Goal: Task Accomplishment & Management: Manage account settings

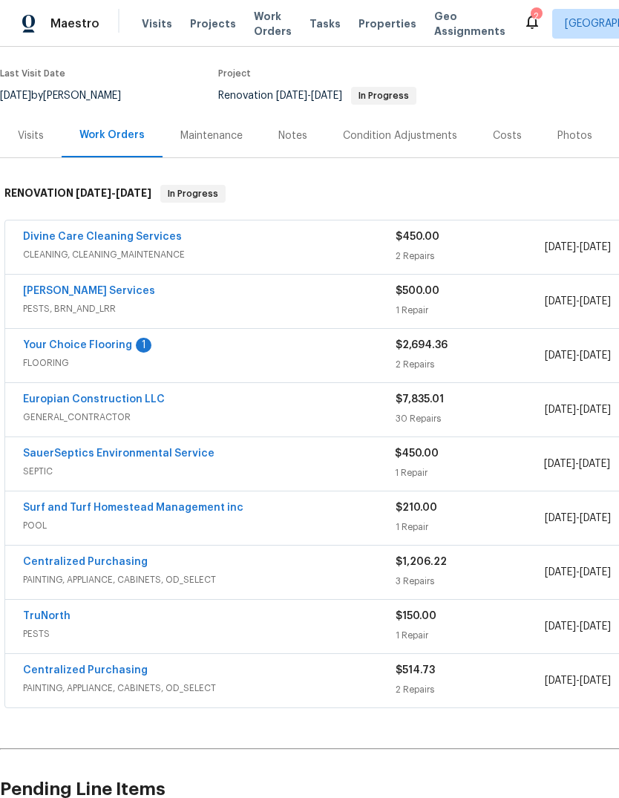
scroll to position [111, 0]
click at [44, 348] on link "Your Choice Flooring" at bounding box center [77, 345] width 109 height 10
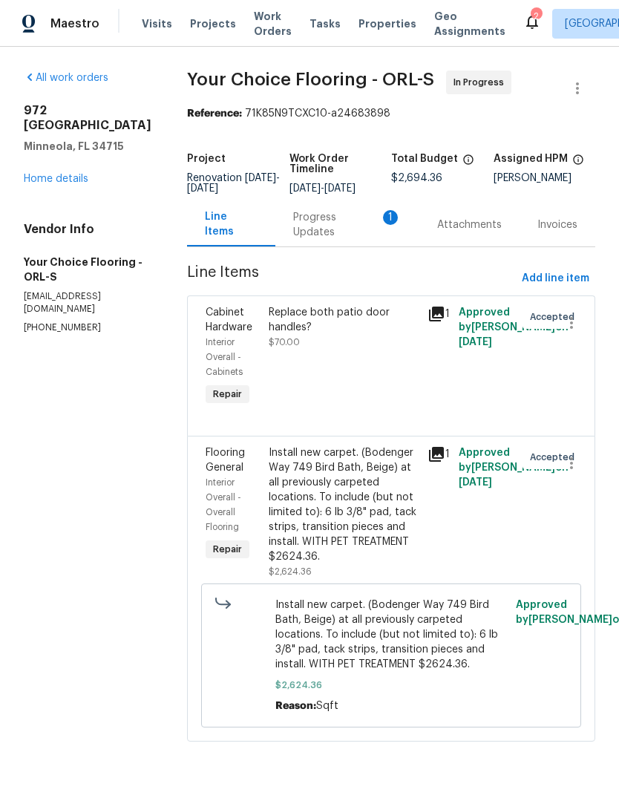
click at [365, 238] on div "Progress Updates 1" at bounding box center [347, 225] width 108 height 30
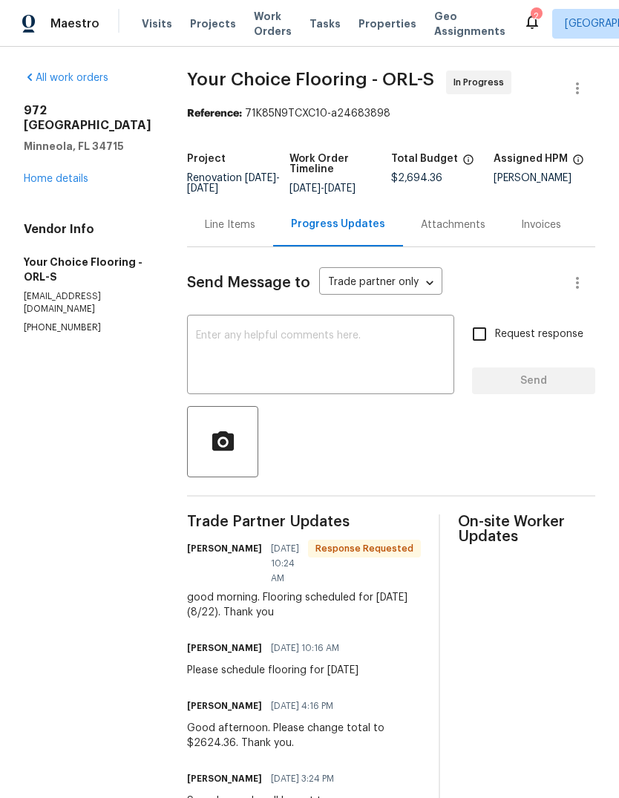
click at [240, 232] on div "Line Items" at bounding box center [230, 225] width 50 height 15
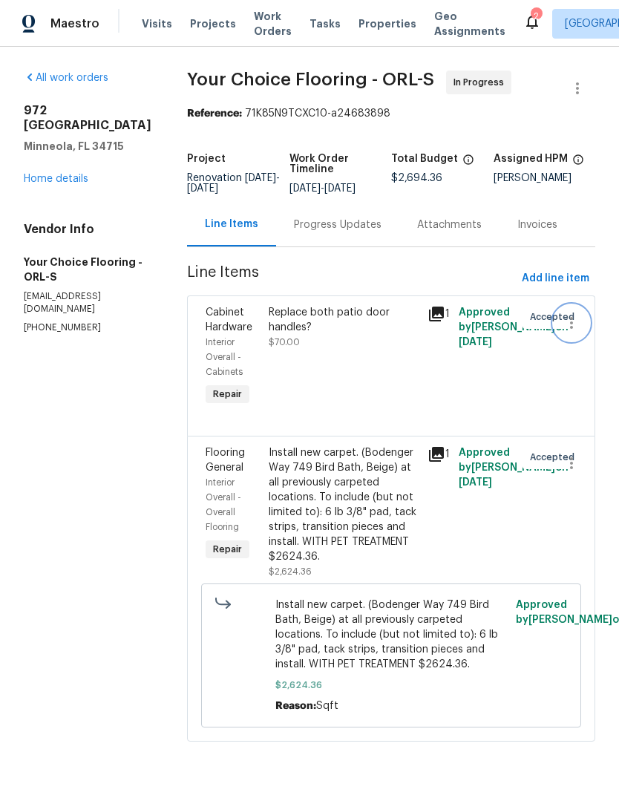
click at [576, 332] on icon "button" at bounding box center [572, 323] width 18 height 18
click at [578, 338] on li "Cancel" at bounding box center [577, 334] width 57 height 25
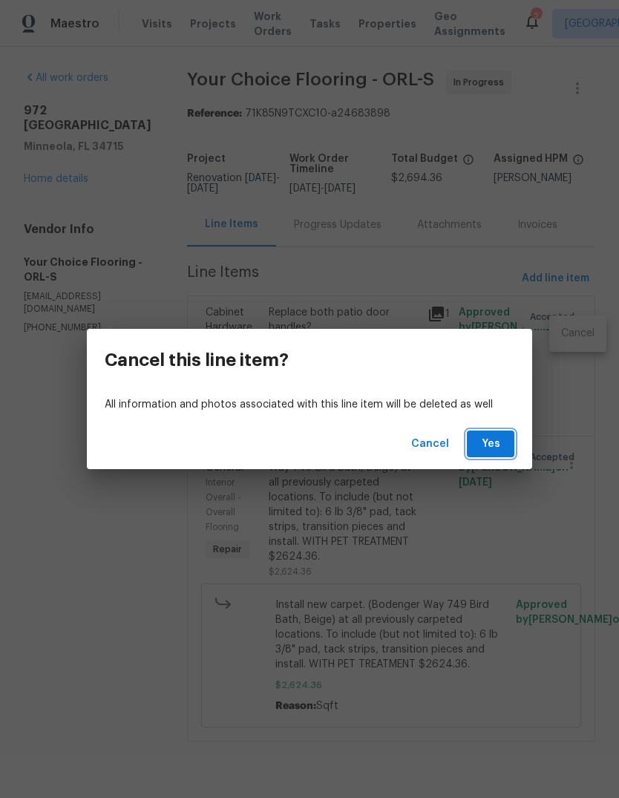
click at [496, 434] on button "Yes" at bounding box center [491, 444] width 48 height 27
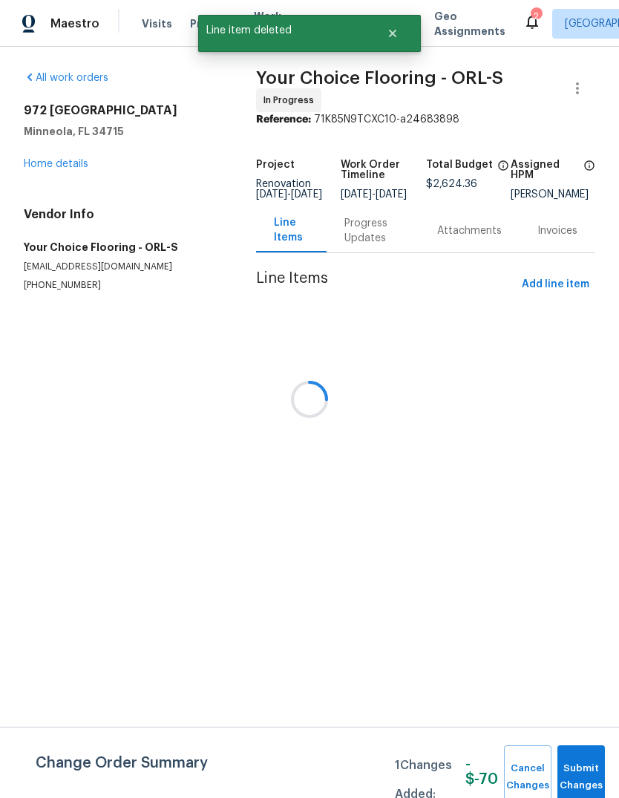
click at [48, 154] on div "[STREET_ADDRESS][PERSON_NAME] Home details" at bounding box center [122, 137] width 197 height 68
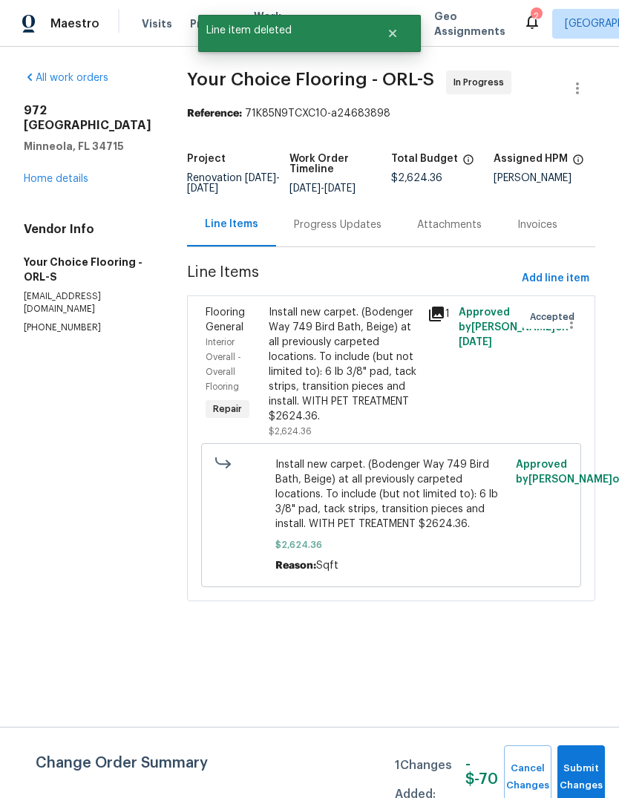
click at [36, 174] on link "Home details" at bounding box center [56, 179] width 65 height 10
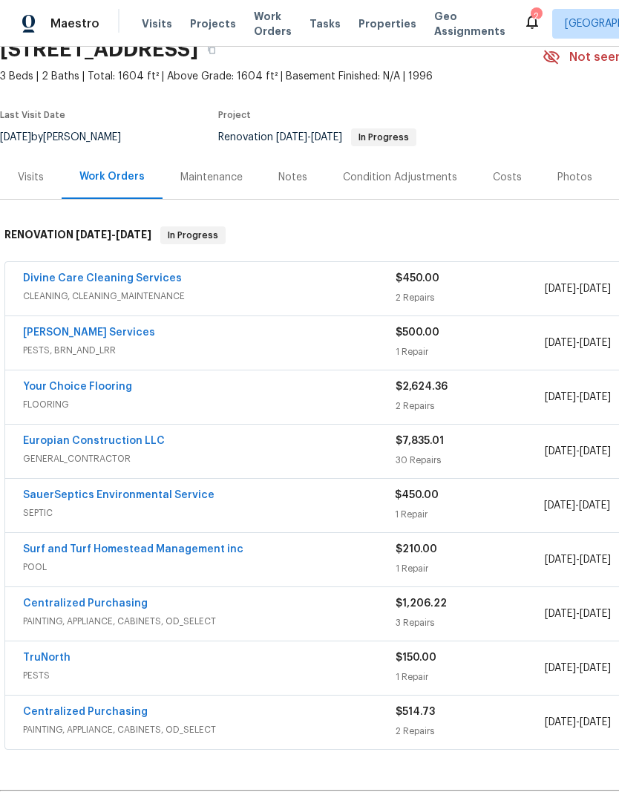
scroll to position [70, 0]
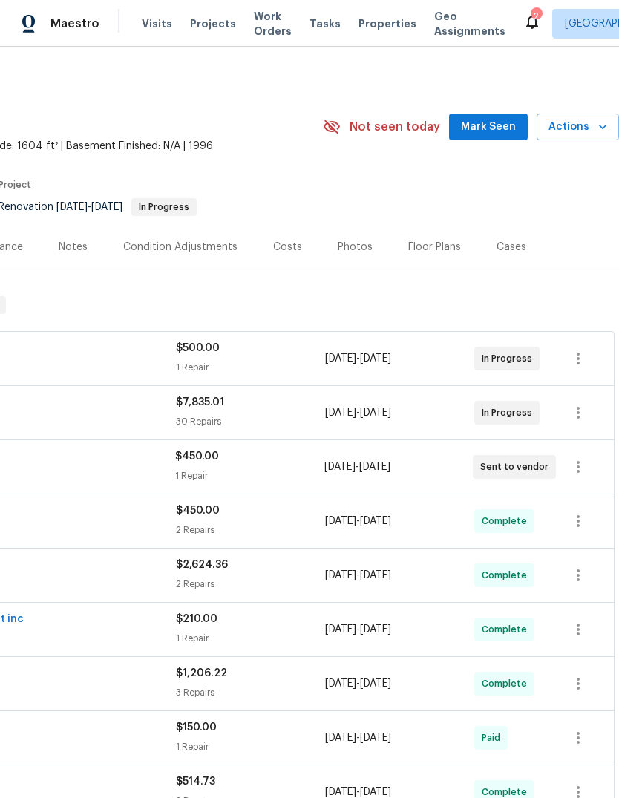
scroll to position [0, 220]
click at [596, 128] on icon "button" at bounding box center [603, 127] width 15 height 15
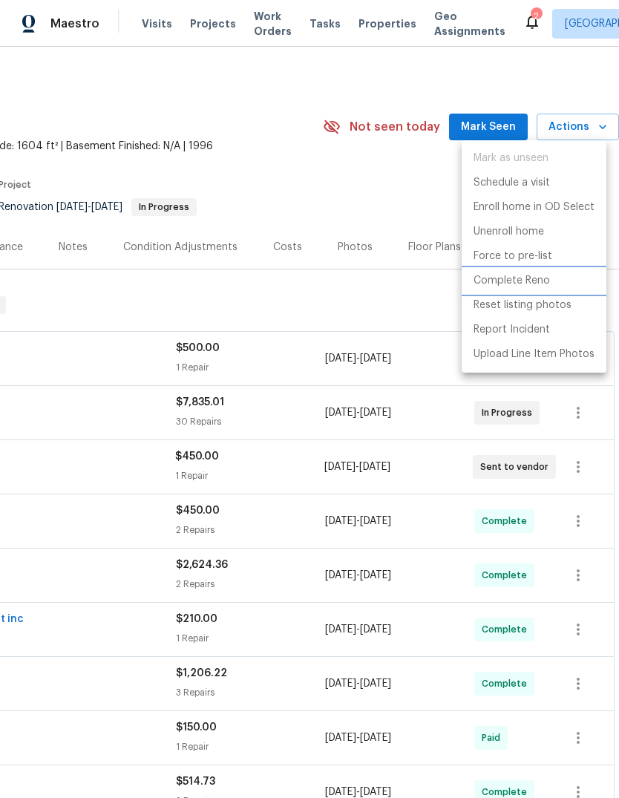
click at [553, 281] on li "Complete Reno" at bounding box center [534, 281] width 145 height 25
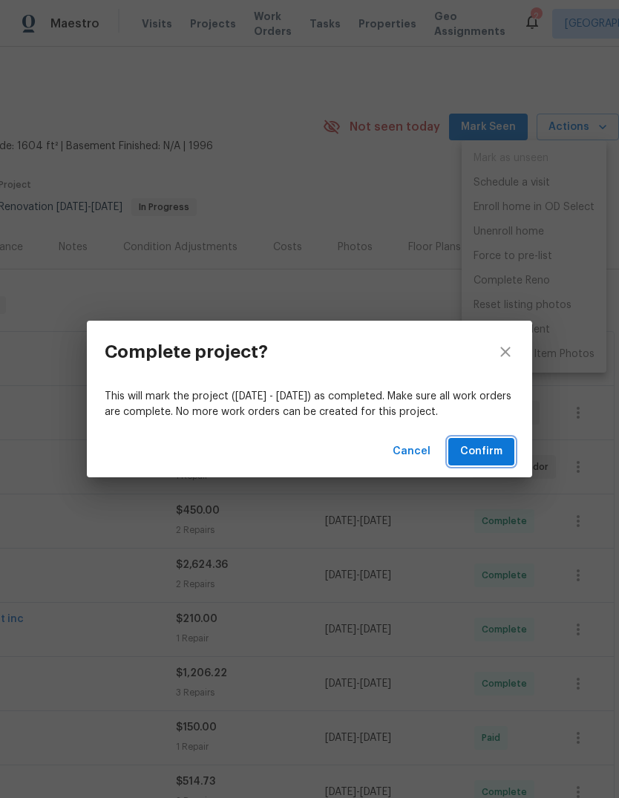
click at [491, 451] on span "Confirm" at bounding box center [481, 452] width 42 height 19
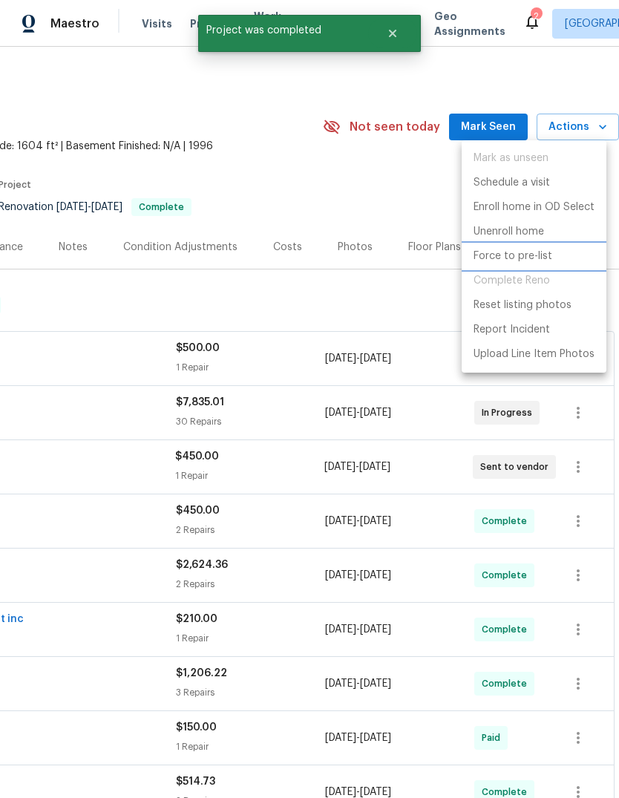
click at [533, 255] on p "Force to pre-list" at bounding box center [513, 257] width 79 height 16
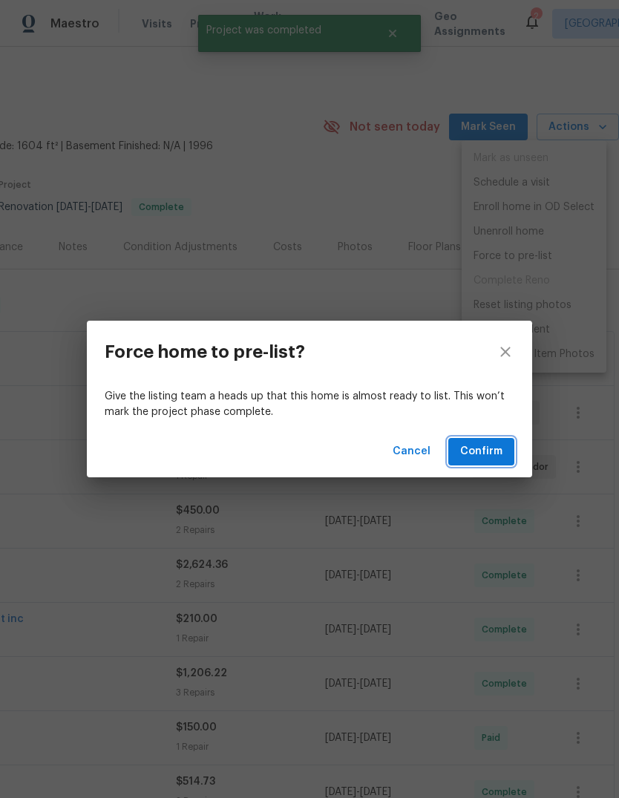
click at [497, 442] on button "Confirm" at bounding box center [481, 451] width 66 height 27
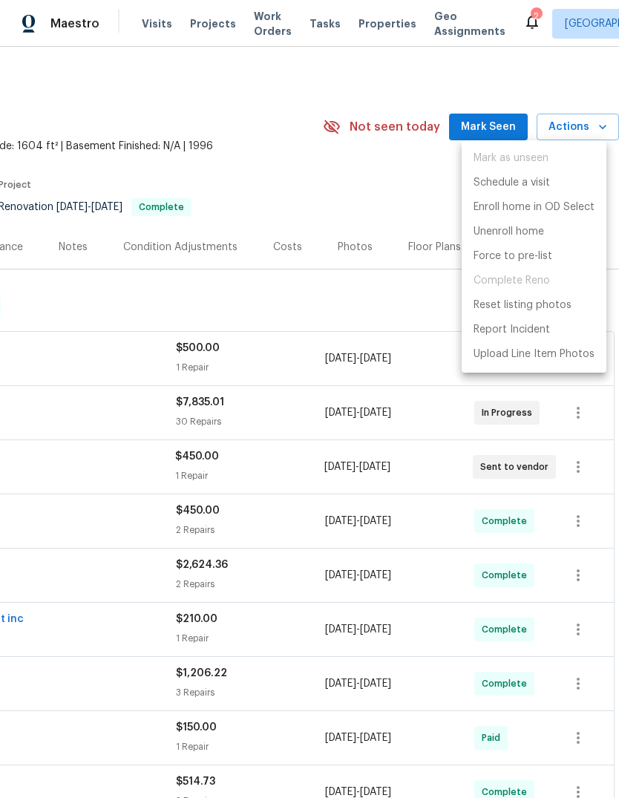
click at [592, 134] on div at bounding box center [309, 399] width 619 height 798
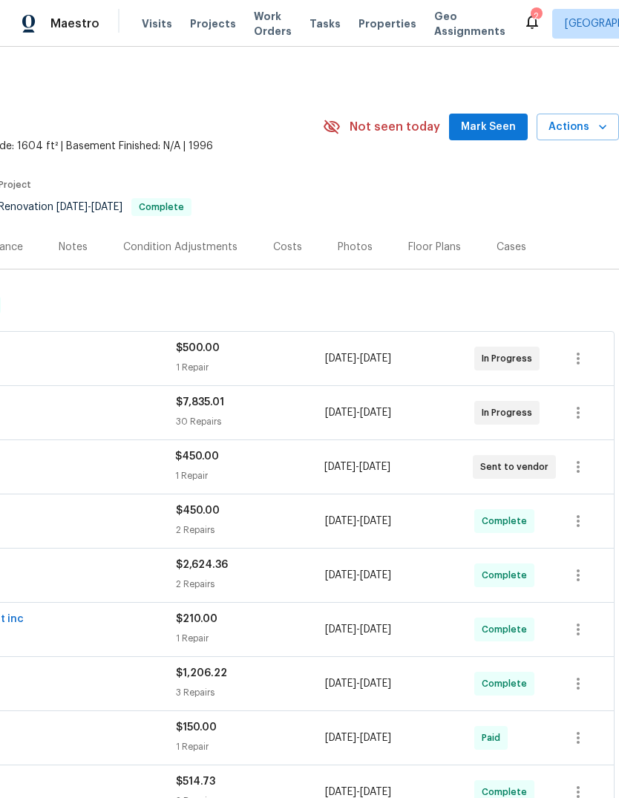
click at [593, 123] on span "Actions" at bounding box center [578, 127] width 59 height 19
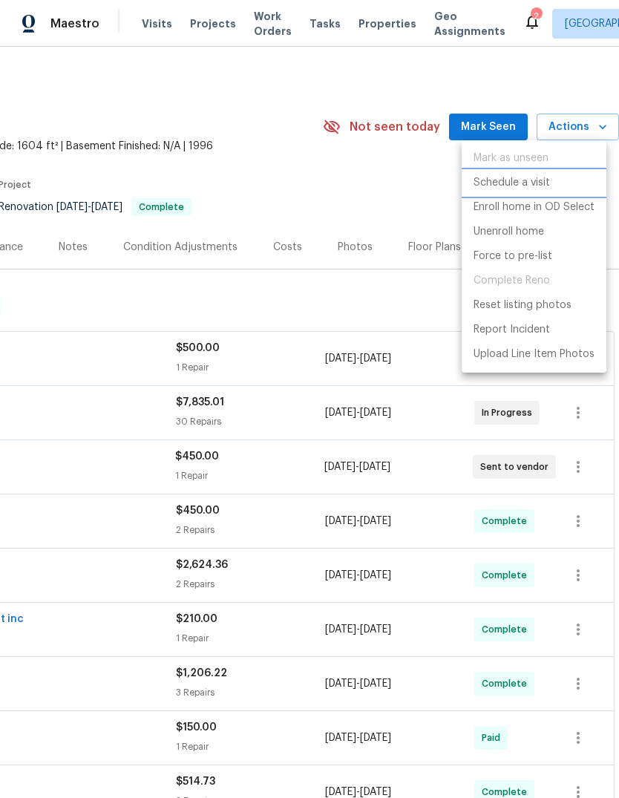
click at [544, 183] on p "Schedule a visit" at bounding box center [512, 183] width 76 height 16
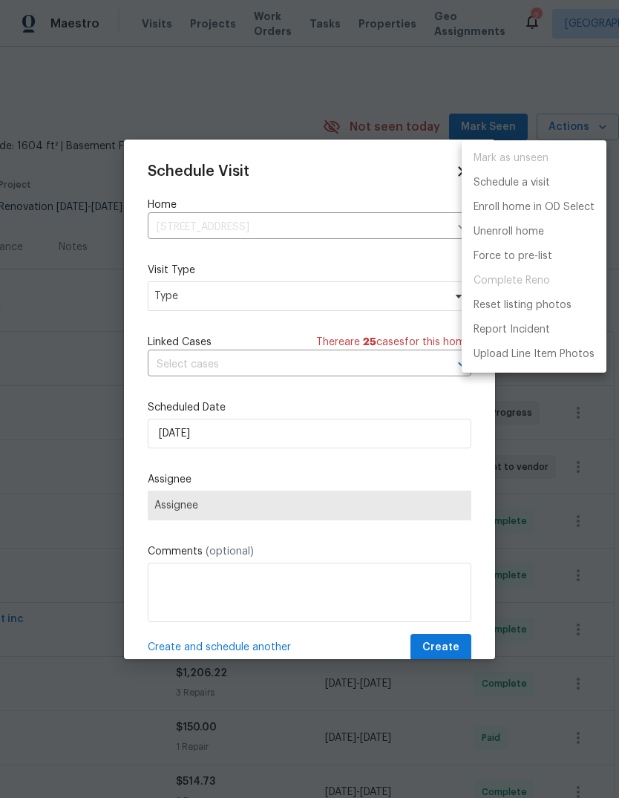
click at [166, 299] on div at bounding box center [309, 399] width 619 height 798
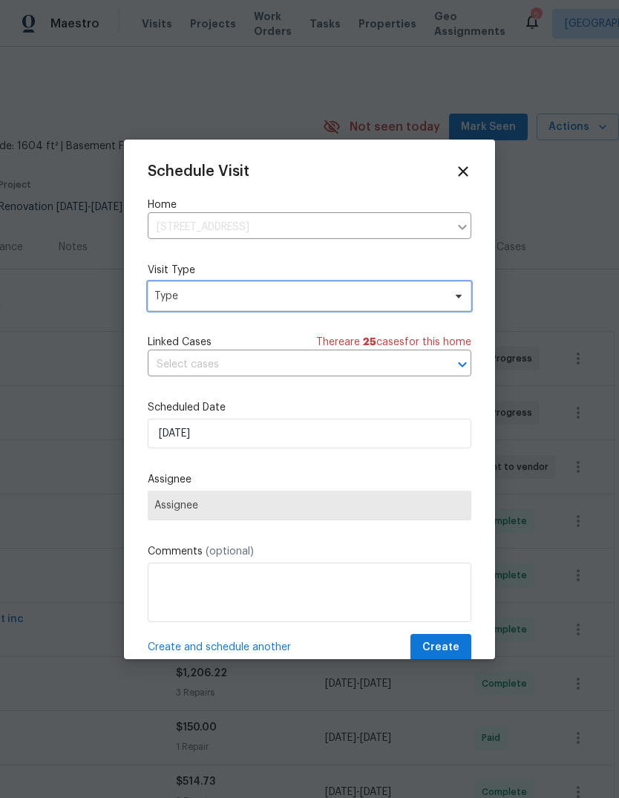
click at [184, 290] on span "Type" at bounding box center [298, 296] width 289 height 15
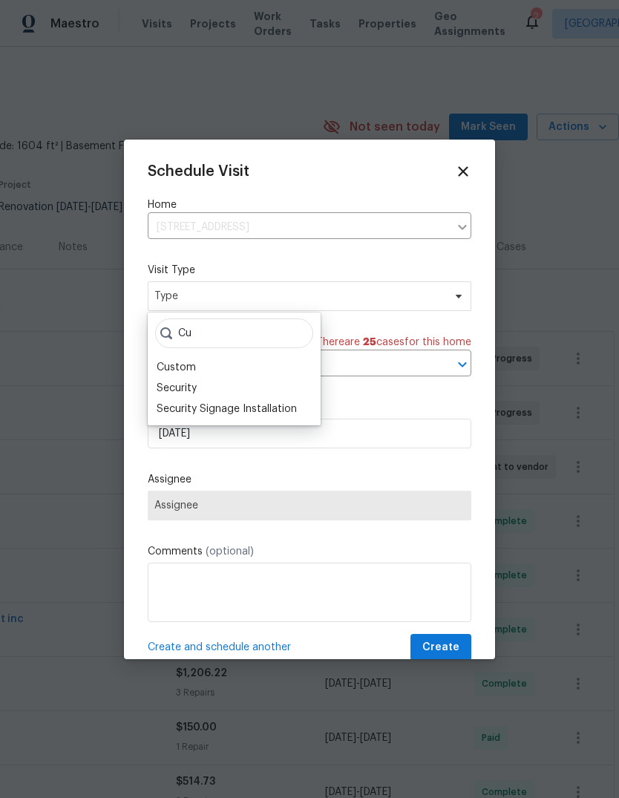
type input "C"
type input "Progress"
click at [170, 387] on div "Progress" at bounding box center [178, 388] width 43 height 15
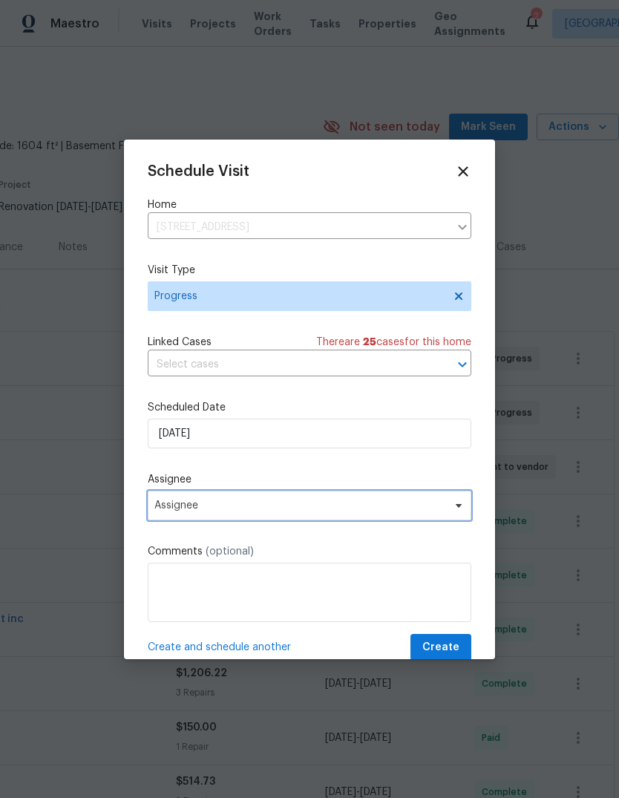
click at [160, 512] on span "Assignee" at bounding box center [299, 506] width 291 height 12
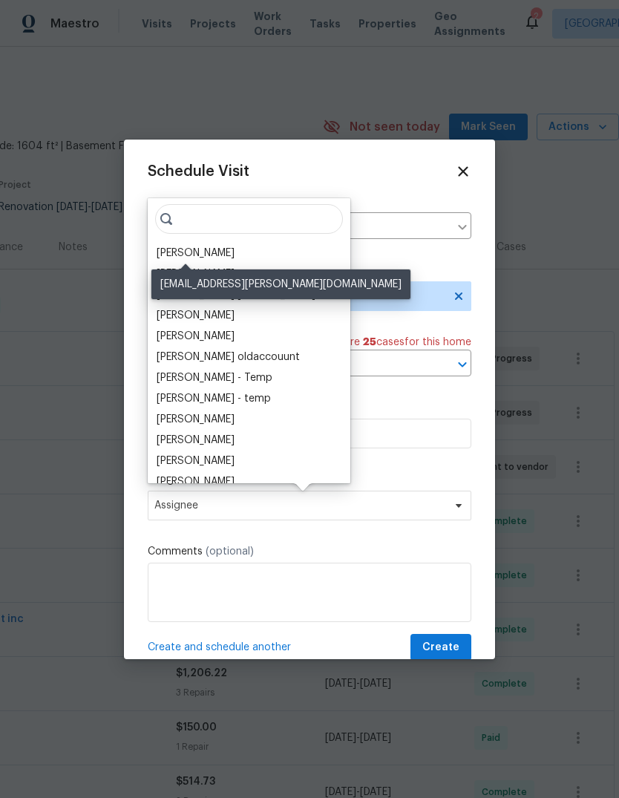
click at [171, 249] on div "[PERSON_NAME]" at bounding box center [196, 253] width 78 height 15
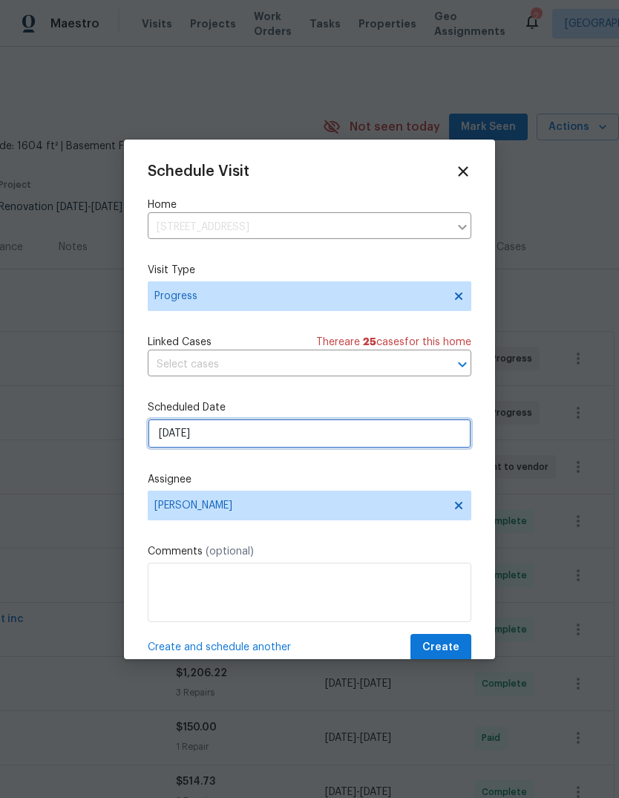
click at [160, 438] on input "[DATE]" at bounding box center [310, 434] width 324 height 30
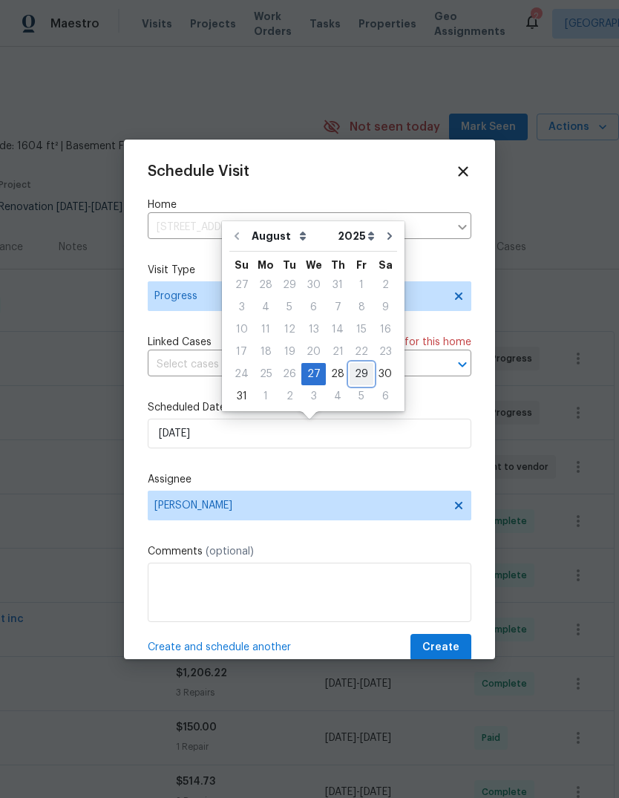
click at [350, 376] on div "29" at bounding box center [362, 374] width 24 height 21
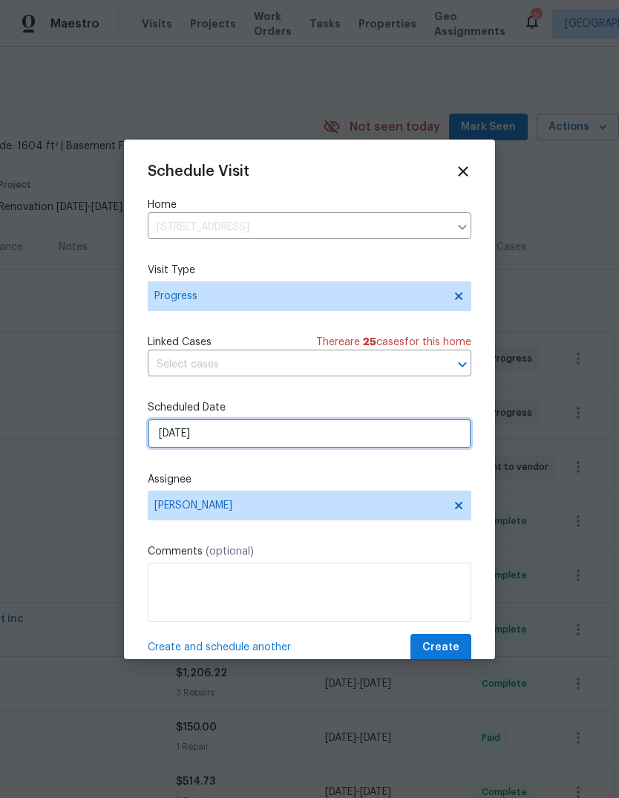
click at [379, 434] on input "[DATE]" at bounding box center [310, 434] width 324 height 30
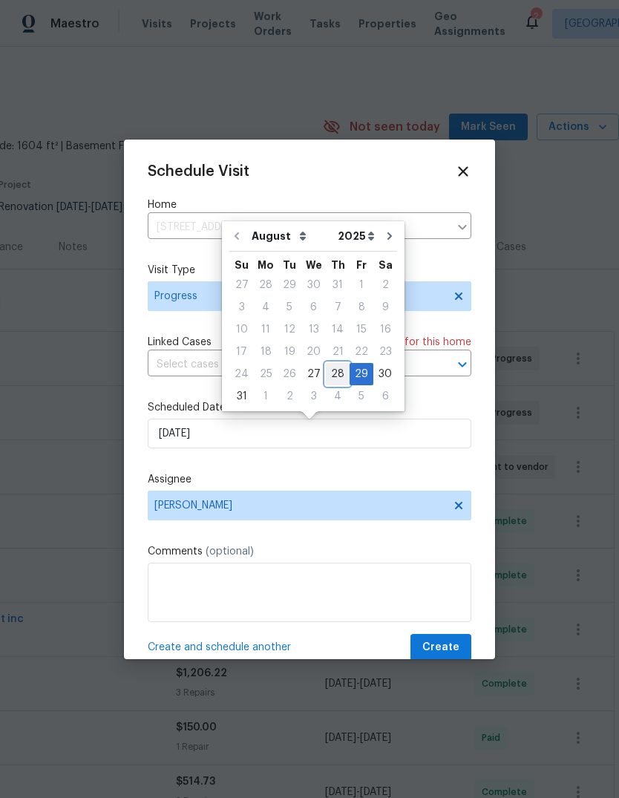
click at [330, 377] on div "28" at bounding box center [338, 374] width 24 height 21
type input "8/28/2025"
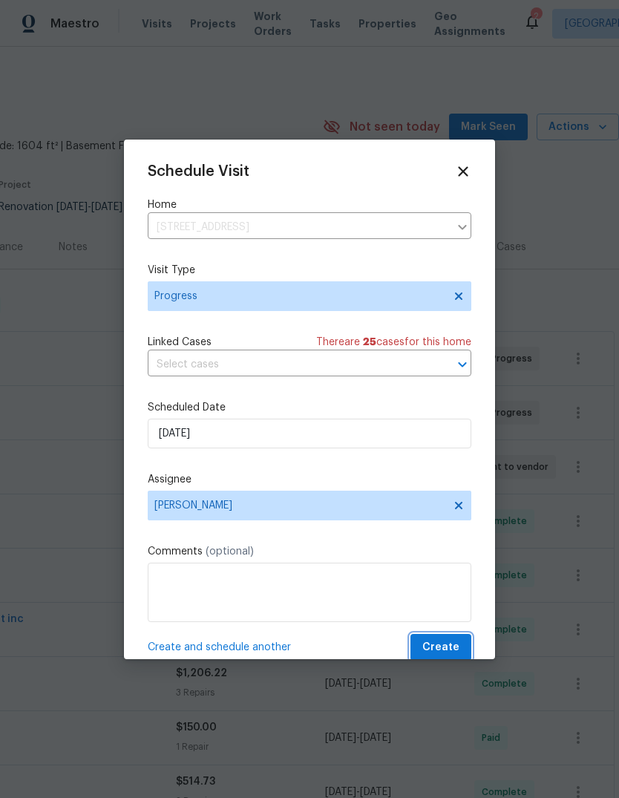
click at [443, 643] on span "Create" at bounding box center [441, 648] width 37 height 19
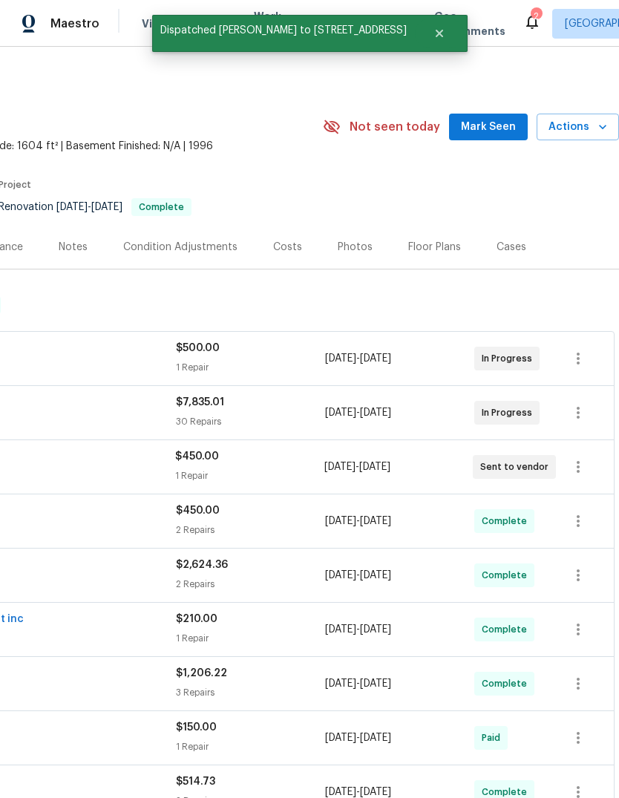
click at [585, 133] on span "Actions" at bounding box center [578, 127] width 59 height 19
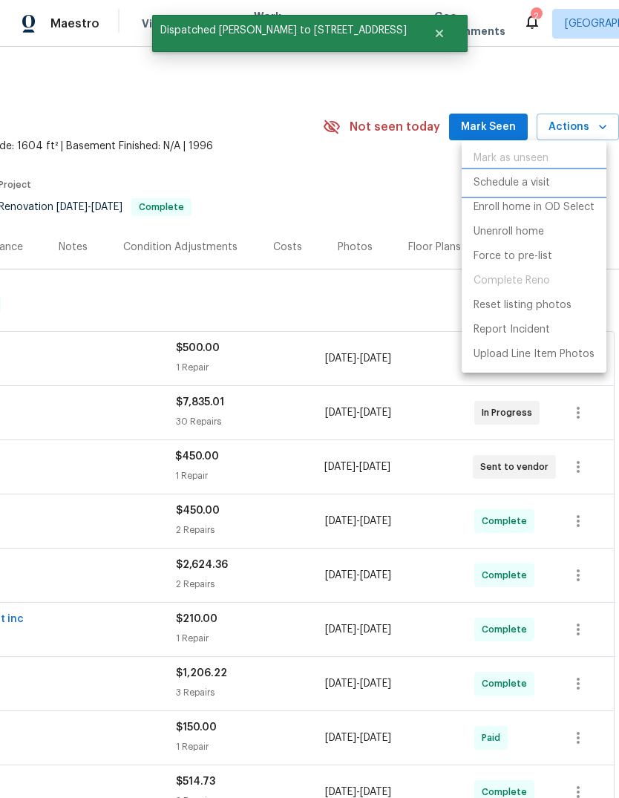
click at [538, 180] on p "Schedule a visit" at bounding box center [512, 183] width 76 height 16
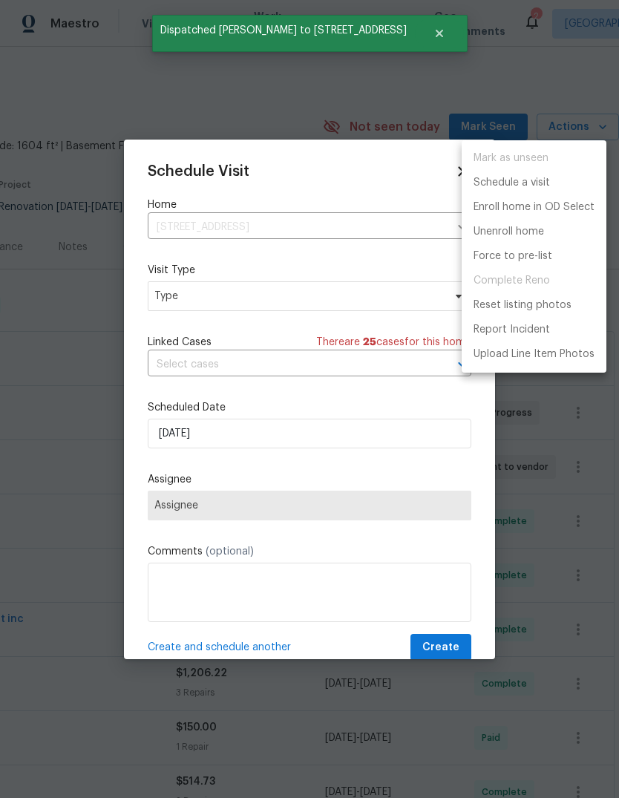
click at [176, 300] on div at bounding box center [309, 399] width 619 height 798
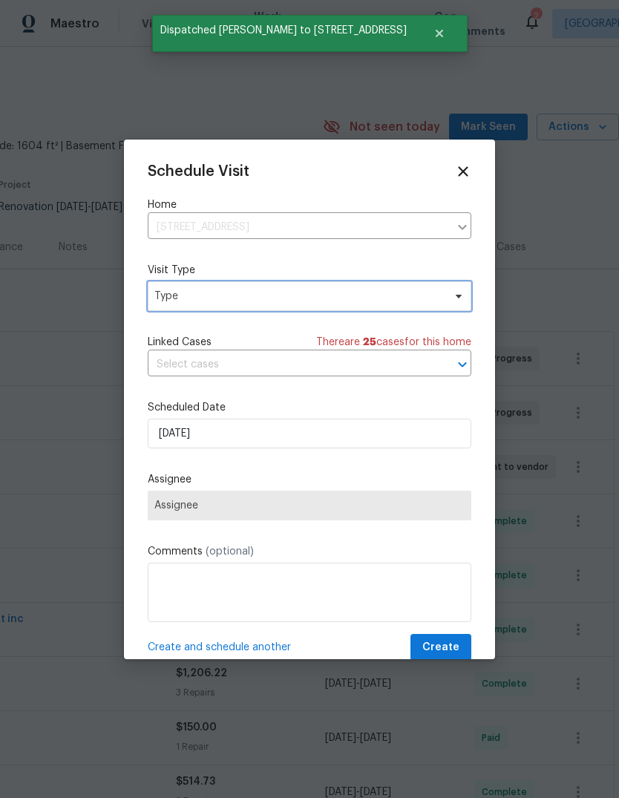
click at [195, 298] on span "Type" at bounding box center [298, 296] width 289 height 15
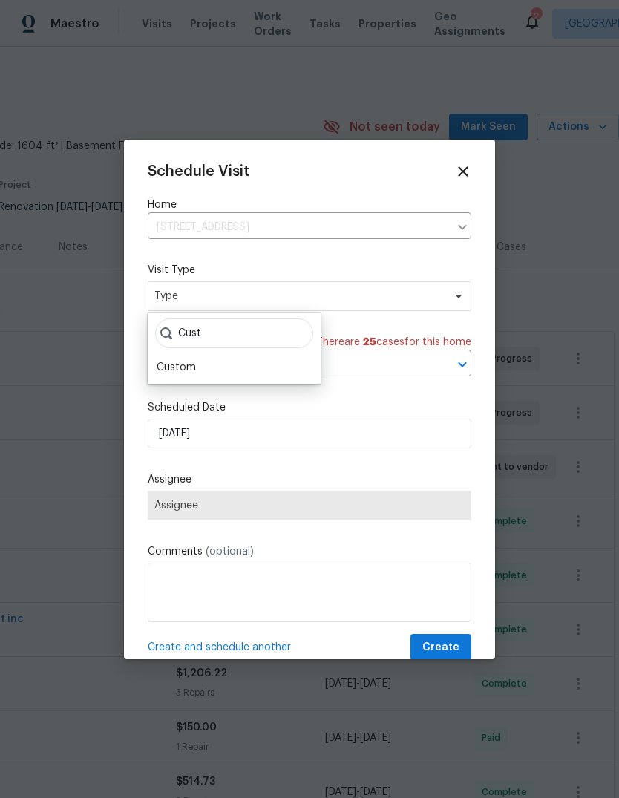
type input "Cust"
click at [179, 373] on div "Custom" at bounding box center [176, 367] width 39 height 15
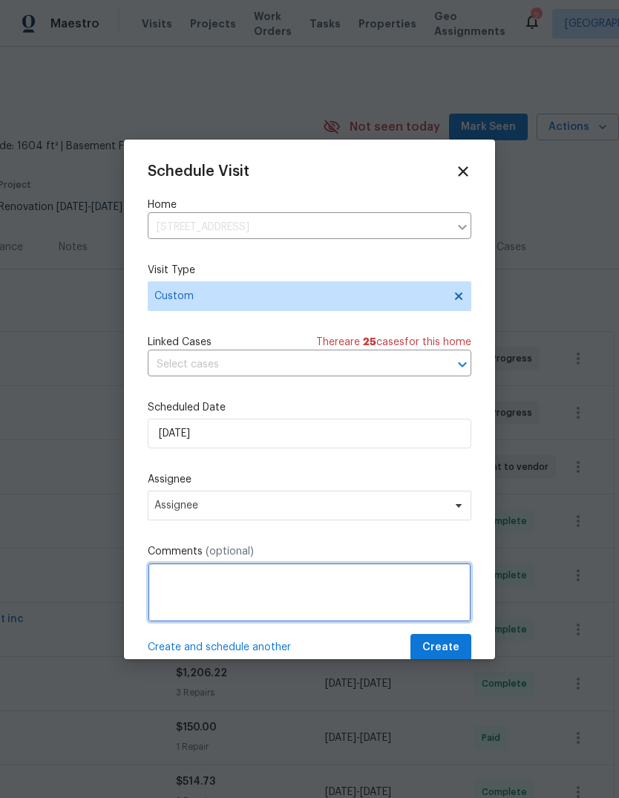
click at [173, 581] on textarea at bounding box center [310, 592] width 324 height 59
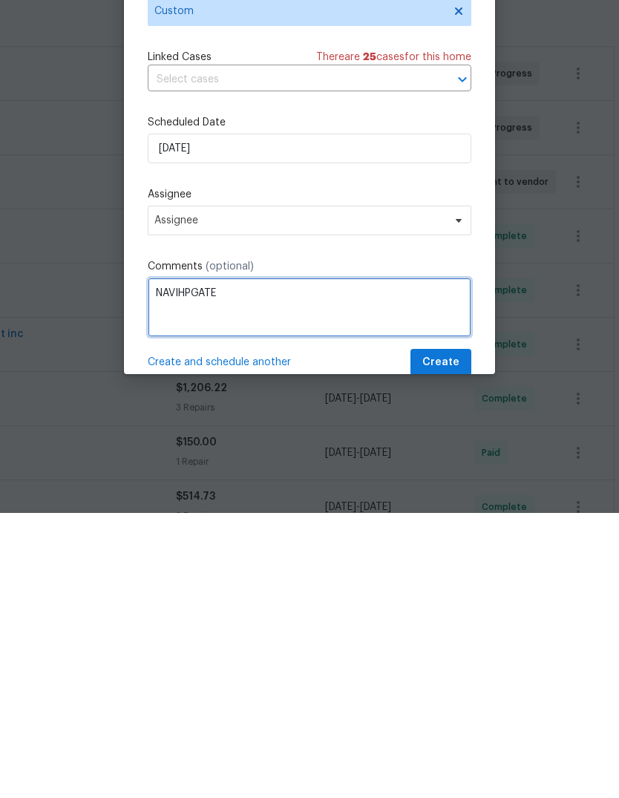
click at [178, 563] on textarea "NAVIHPGATE" at bounding box center [310, 592] width 324 height 59
click at [172, 563] on textarea "NAVIHPGATE" at bounding box center [310, 592] width 324 height 59
type textarea "NAVIGATE AI"
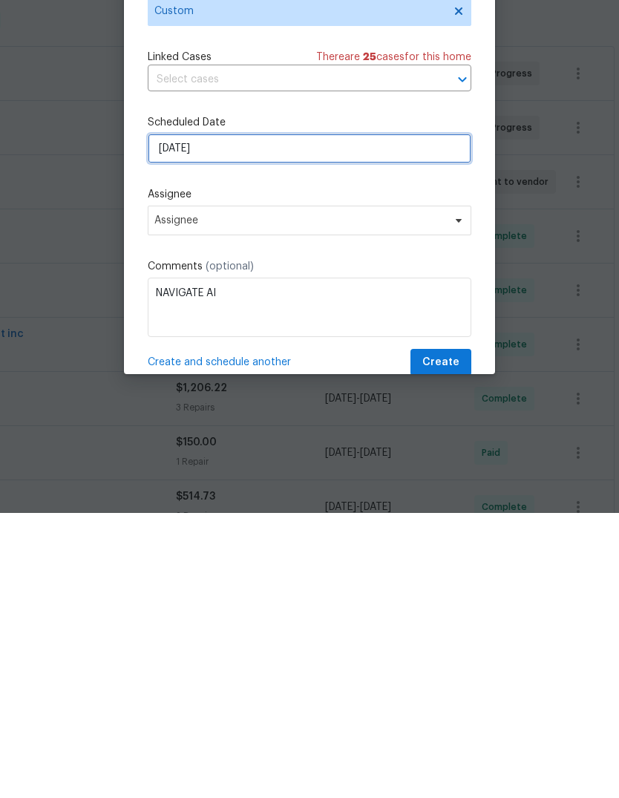
click at [172, 419] on input "[DATE]" at bounding box center [310, 434] width 324 height 30
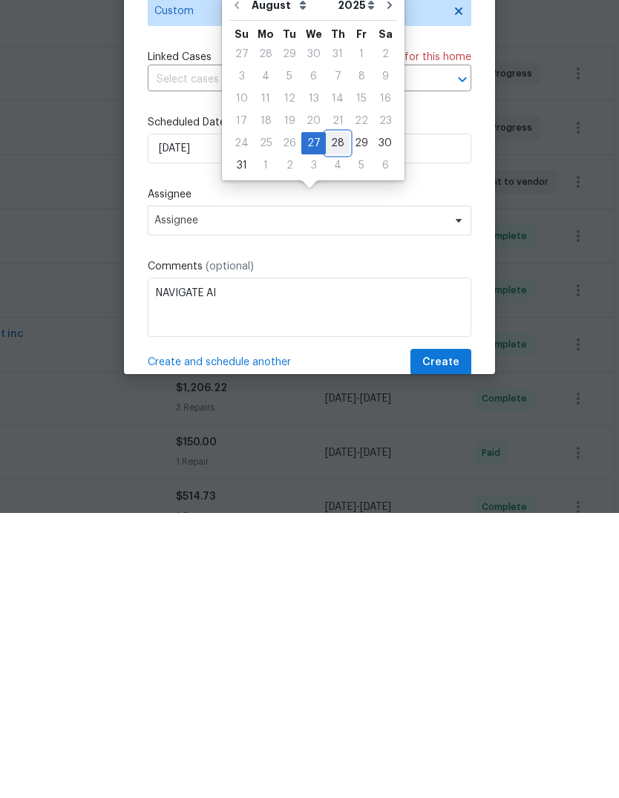
click at [337, 418] on div "28" at bounding box center [338, 428] width 24 height 21
type input "8/28/2025"
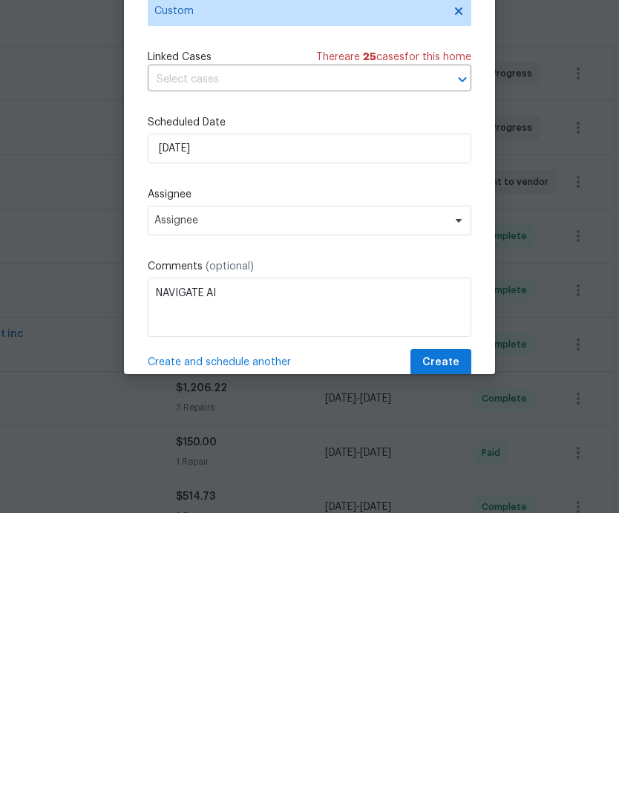
scroll to position [56, 0]
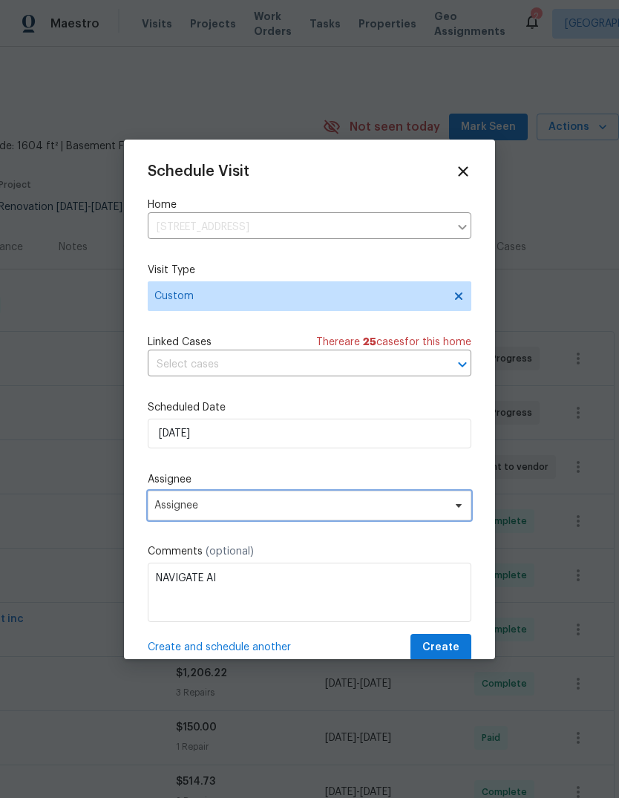
click at [166, 508] on span "Assignee" at bounding box center [299, 506] width 291 height 12
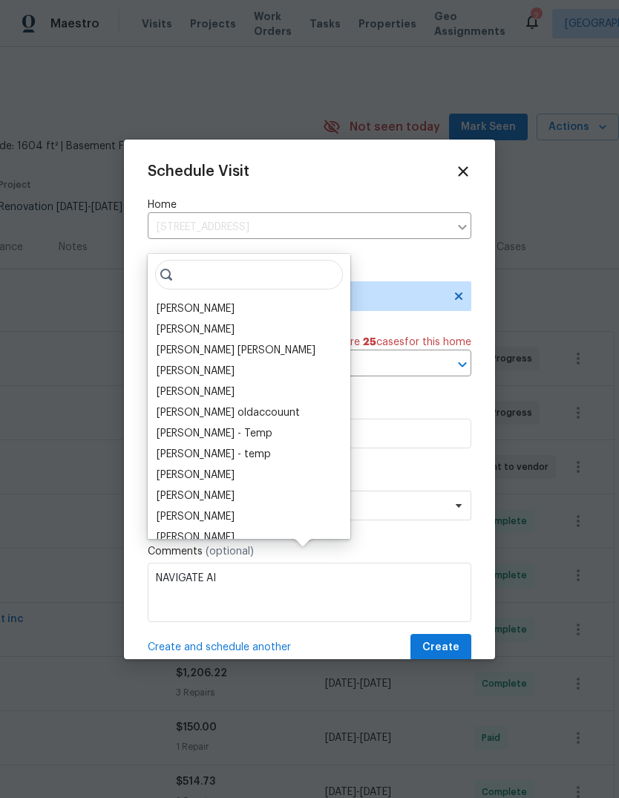
click at [187, 301] on div "[PERSON_NAME]" at bounding box center [196, 308] width 78 height 15
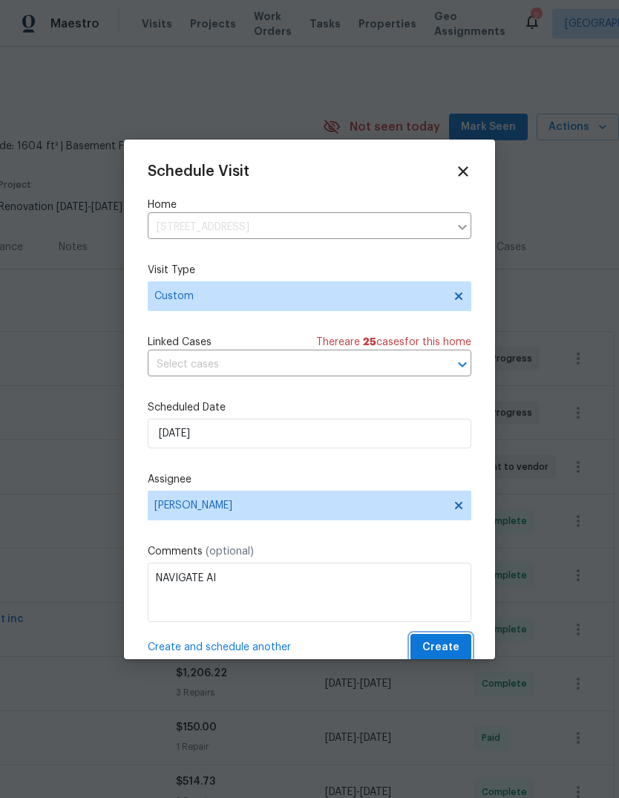
click at [450, 642] on span "Create" at bounding box center [441, 648] width 37 height 19
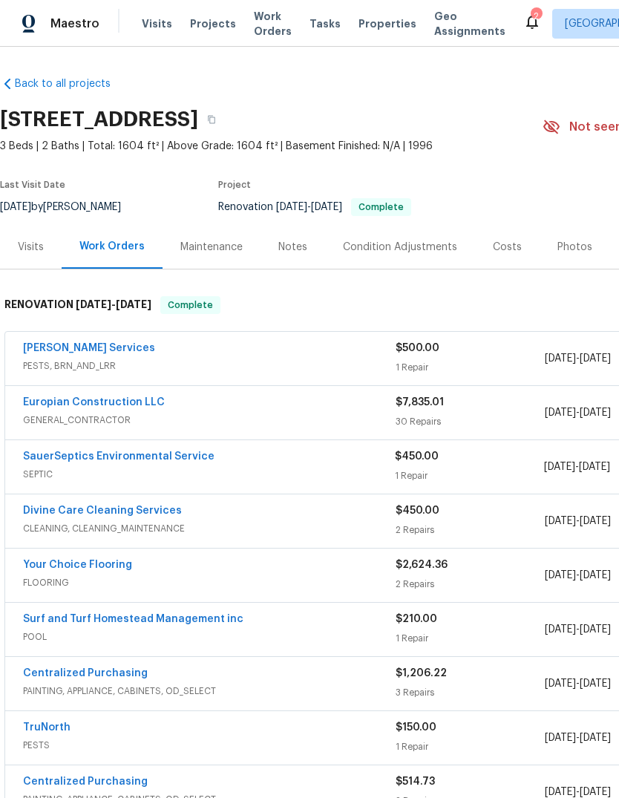
scroll to position [0, 0]
